Goal: Transaction & Acquisition: Purchase product/service

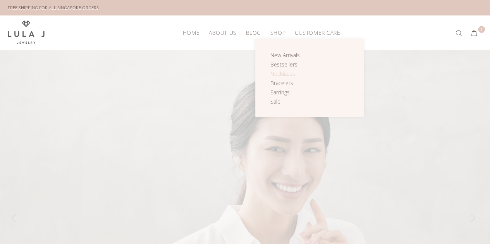
click at [283, 75] on span "Necklaces" at bounding box center [282, 73] width 25 height 7
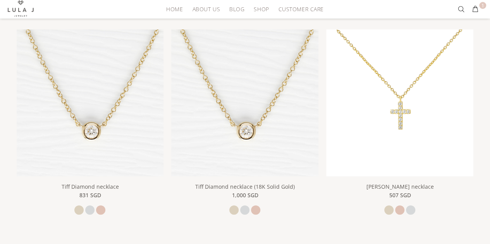
scroll to position [155, 0]
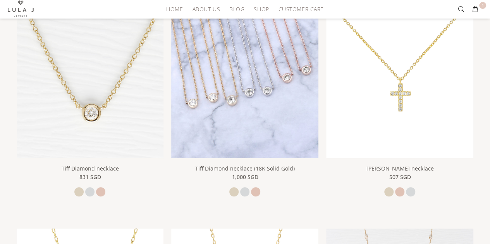
click at [244, 71] on img at bounding box center [244, 84] width 147 height 147
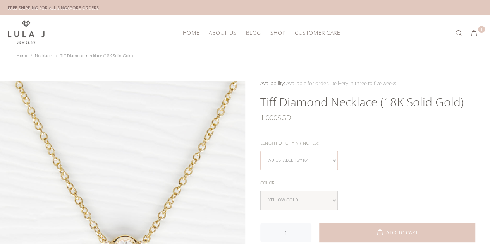
click at [335, 161] on select "Adjustable 15"/16"" at bounding box center [298, 160] width 77 height 19
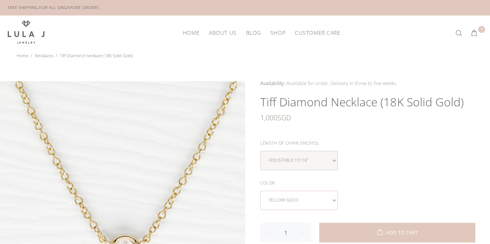
click at [332, 200] on select "yellow gold white gold rose gold" at bounding box center [298, 200] width 77 height 19
click at [416, 165] on div "Adjustable 15"/16"" at bounding box center [367, 160] width 215 height 19
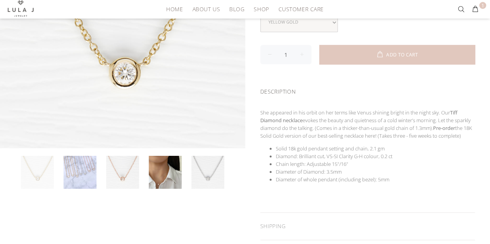
scroll to position [180, 0]
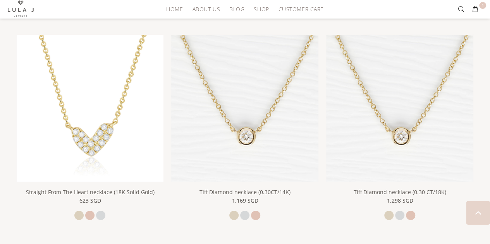
scroll to position [1223, 0]
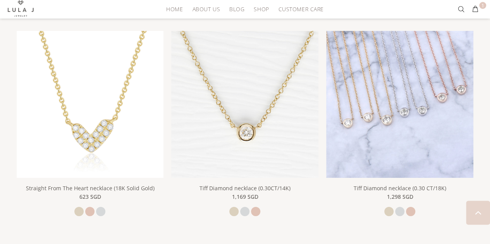
click at [434, 123] on img at bounding box center [399, 104] width 147 height 147
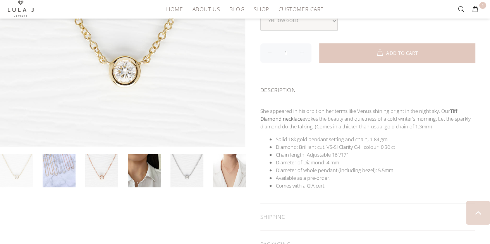
scroll to position [218, 0]
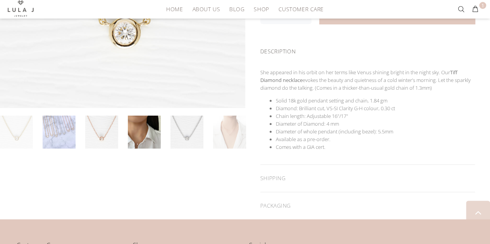
click at [234, 133] on link at bounding box center [229, 132] width 33 height 33
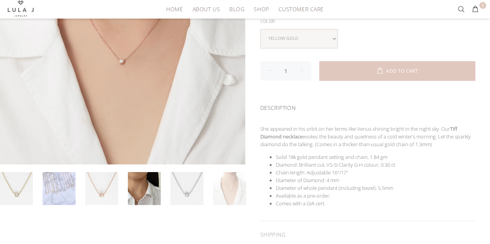
scroll to position [162, 0]
click at [146, 193] on link at bounding box center [144, 188] width 33 height 33
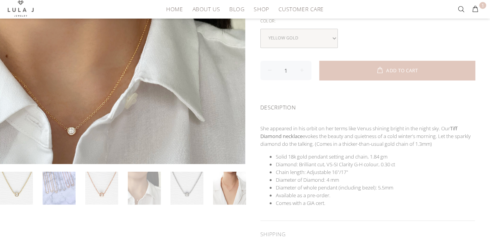
click at [157, 190] on link at bounding box center [144, 188] width 33 height 33
click at [335, 39] on select "yellow gold white gold rose gold" at bounding box center [298, 38] width 77 height 19
click at [384, 48] on div "Availability: In stock for Immediate Shipping Many In stock for Immediate Shipp…" at bounding box center [367, 96] width 245 height 358
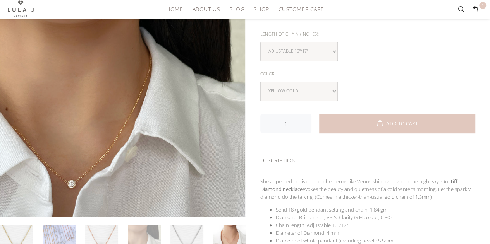
scroll to position [138, 0]
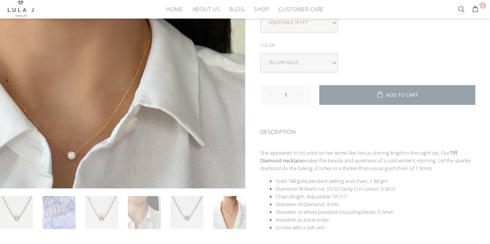
click at [419, 90] on button "ADD TO CART" at bounding box center [397, 94] width 156 height 19
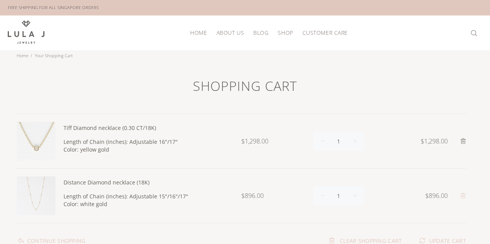
click at [462, 195] on icon at bounding box center [463, 196] width 6 height 6
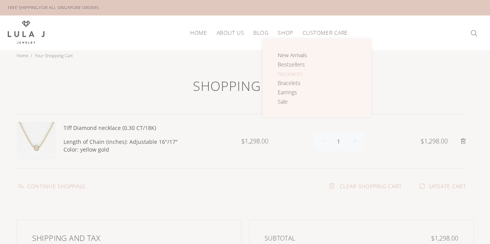
click at [288, 70] on span "Necklaces" at bounding box center [290, 73] width 25 height 7
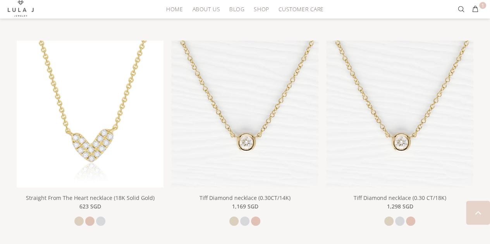
scroll to position [1217, 0]
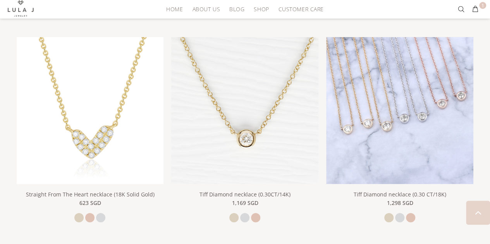
click at [423, 221] on div "Tiff Diamond necklace (0.30 CT/18K) 1,298 SGD She appeared in his orbit on her …" at bounding box center [399, 214] width 147 height 60
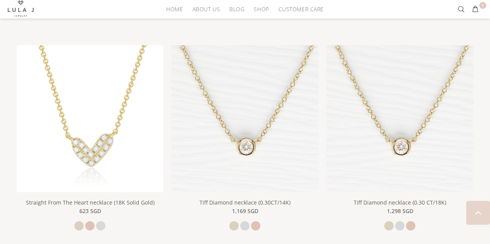
scroll to position [1207, 0]
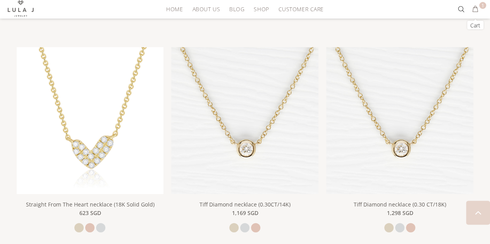
click at [478, 11] on button "1" at bounding box center [475, 9] width 14 height 12
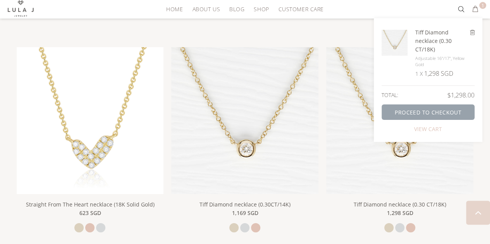
click at [454, 112] on link "PROCEED TO CHECKOUT" at bounding box center [427, 112] width 93 height 15
